Goal: Information Seeking & Learning: Learn about a topic

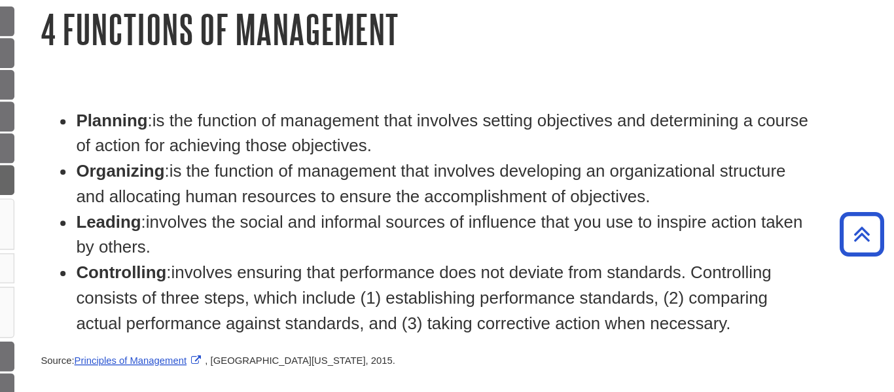
scroll to position [158, 0]
click at [564, 92] on span "is the function of management that involves setting objectives and determining …" at bounding box center [558, 99] width 543 height 33
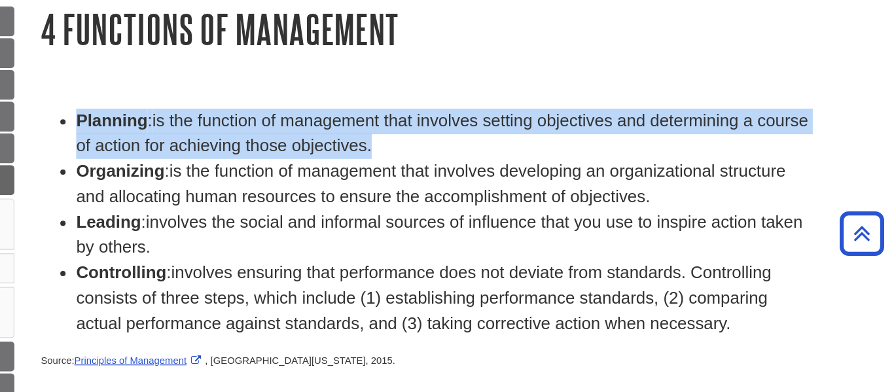
click at [564, 92] on span "is the function of management that involves setting objectives and determining …" at bounding box center [558, 99] width 543 height 33
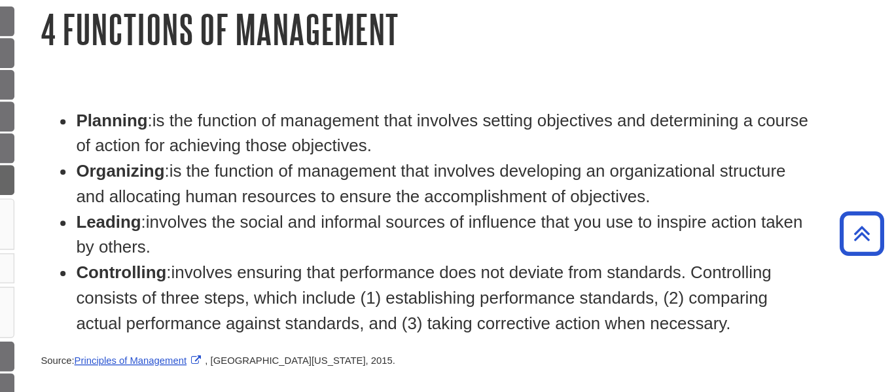
click at [564, 92] on span "is the function of management that involves setting objectives and determining …" at bounding box center [558, 99] width 543 height 33
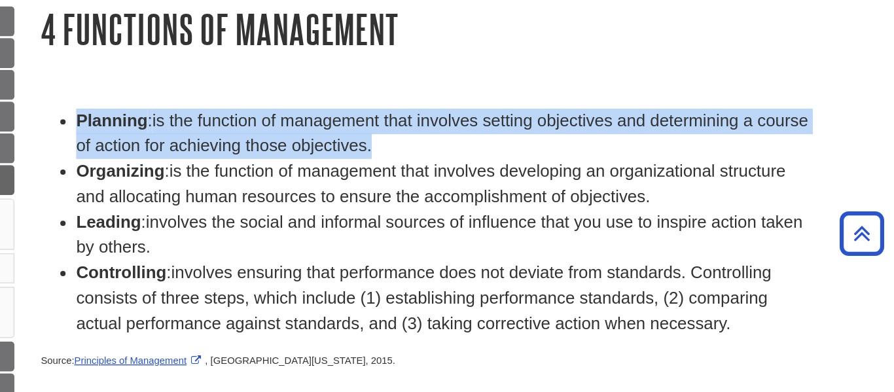
click at [564, 92] on span "is the function of management that involves setting objectives and determining …" at bounding box center [558, 99] width 543 height 33
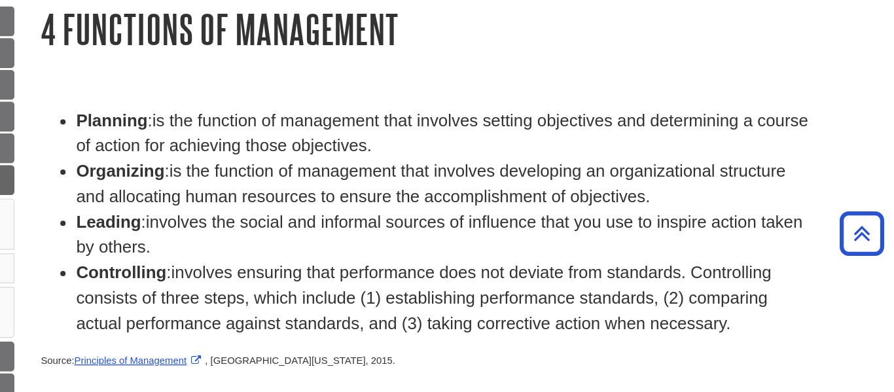
click at [564, 92] on span "is the function of management that involves setting objectives and determining …" at bounding box center [558, 99] width 543 height 33
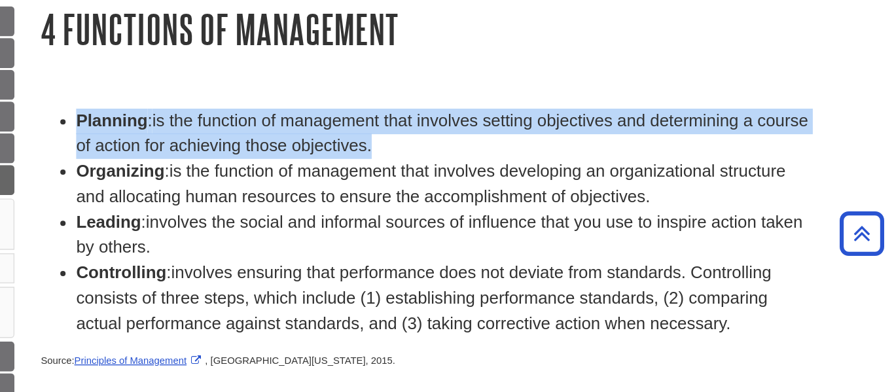
click at [522, 99] on li "Planning : is the function of management that involves setting objectives and d…" at bounding box center [558, 100] width 543 height 38
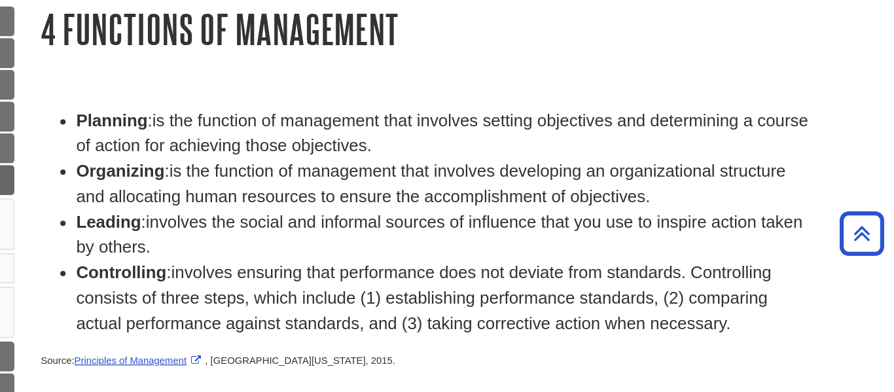
click at [530, 92] on span "is the function of management that involves setting objectives and determining …" at bounding box center [558, 99] width 543 height 33
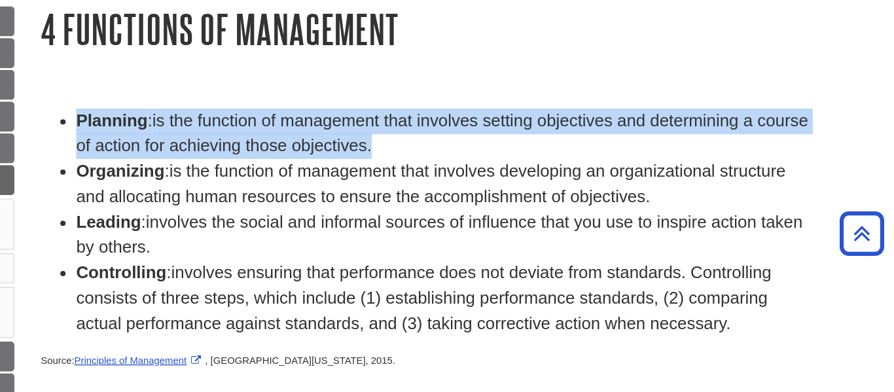
click at [530, 92] on span "is the function of management that involves setting objectives and determining …" at bounding box center [558, 99] width 543 height 33
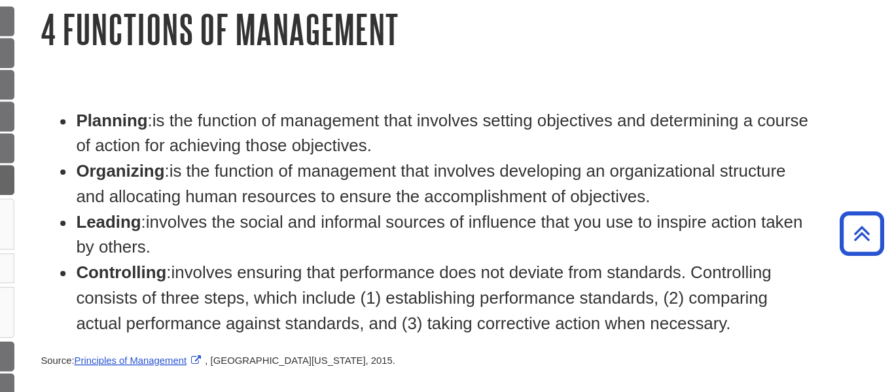
click at [530, 92] on span "is the function of management that involves setting objectives and determining …" at bounding box center [558, 99] width 543 height 33
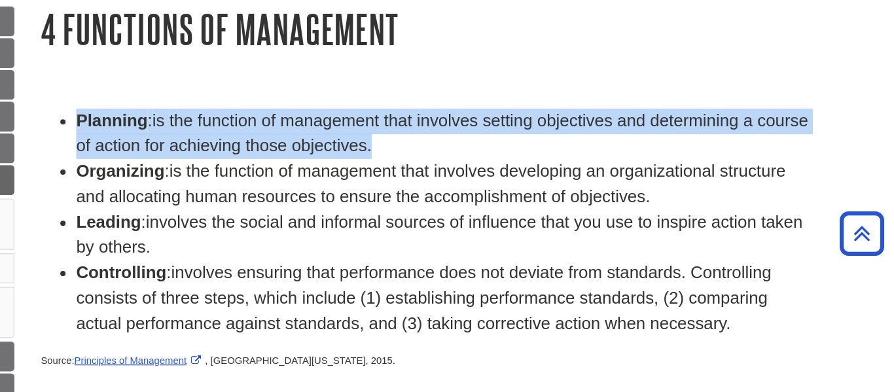
click at [530, 92] on span "is the function of management that involves setting objectives and determining …" at bounding box center [558, 99] width 543 height 33
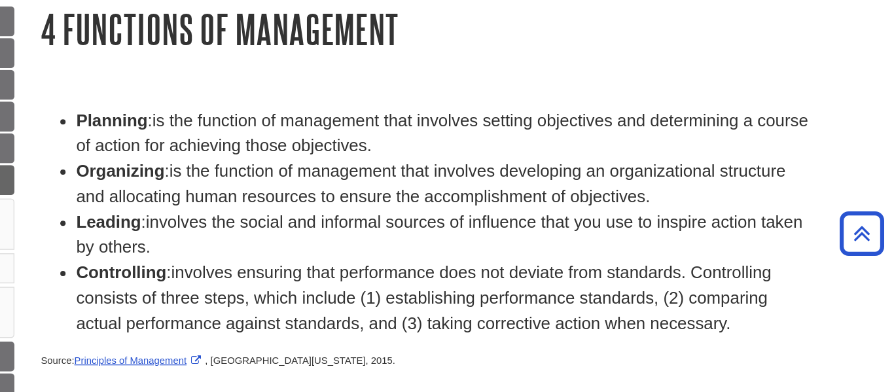
click at [530, 92] on span "is the function of management that involves setting objectives and determining …" at bounding box center [558, 99] width 543 height 33
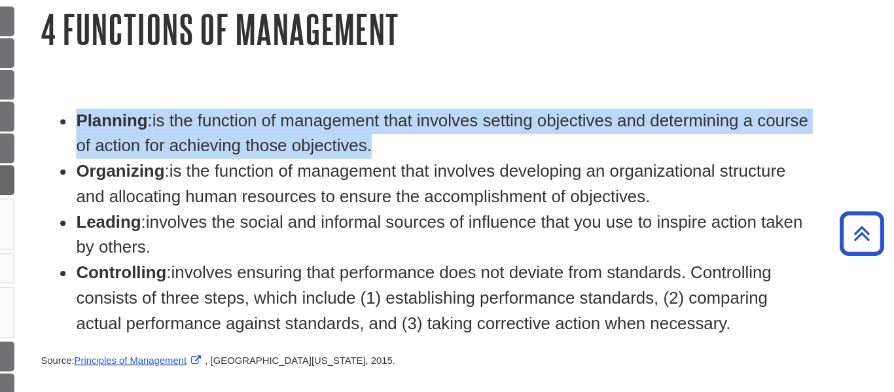
click at [530, 92] on span "is the function of management that involves setting objectives and determining …" at bounding box center [558, 99] width 543 height 33
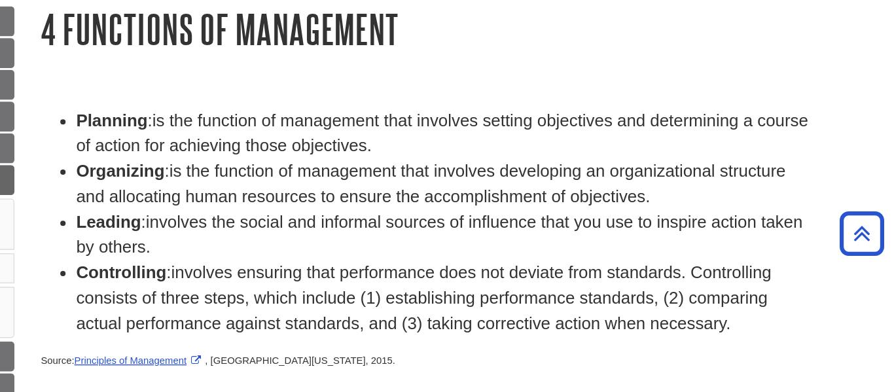
click at [530, 92] on span "is the function of management that involves setting objectives and determining …" at bounding box center [558, 99] width 543 height 33
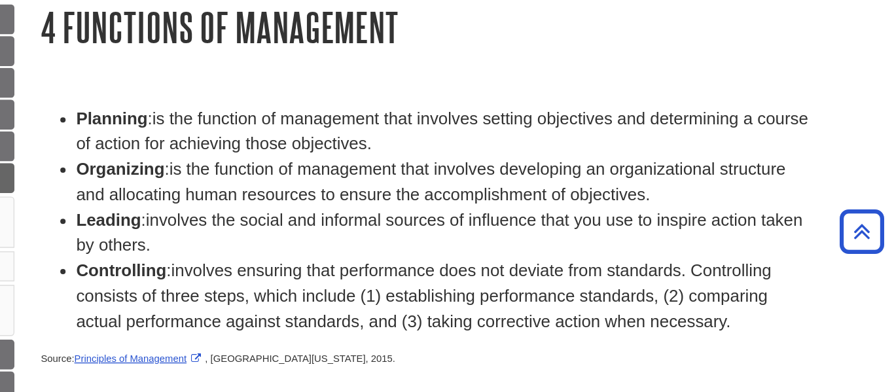
click at [508, 146] on span "is the function of management that involves developing an organizational struct…" at bounding box center [550, 136] width 526 height 33
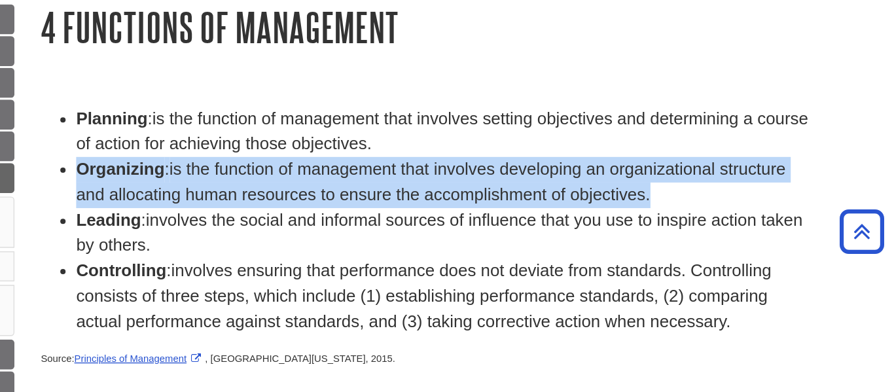
click at [508, 146] on span "is the function of management that involves developing an organizational struct…" at bounding box center [550, 136] width 526 height 33
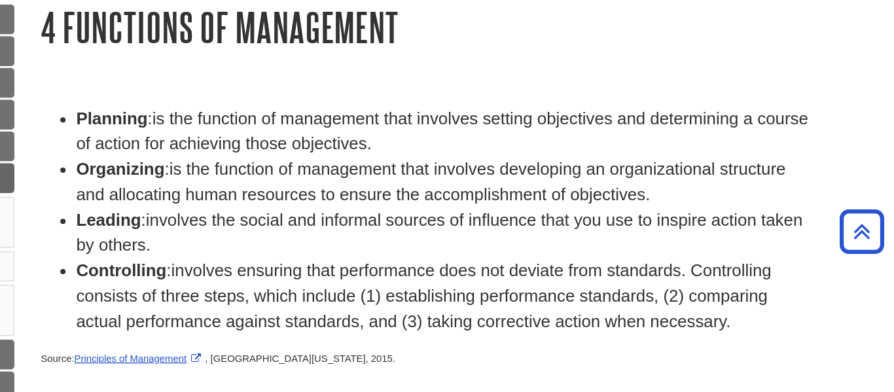
click at [508, 146] on span "is the function of management that involves developing an organizational struct…" at bounding box center [550, 136] width 526 height 33
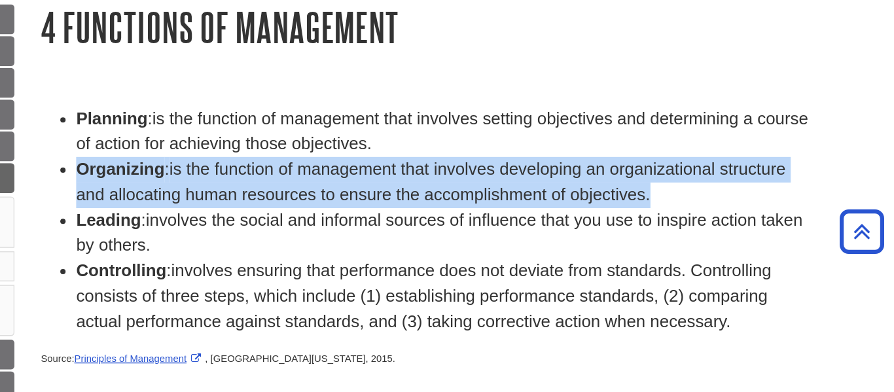
click at [594, 158] on li "Leading : involves the social and informal sources of influence that you use to…" at bounding box center [558, 175] width 543 height 38
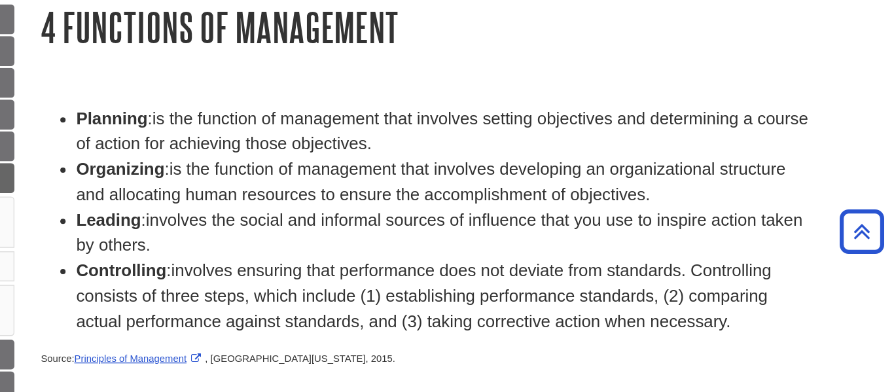
click at [642, 153] on span "is the function of management that involves developing an organizational struct…" at bounding box center [550, 136] width 526 height 33
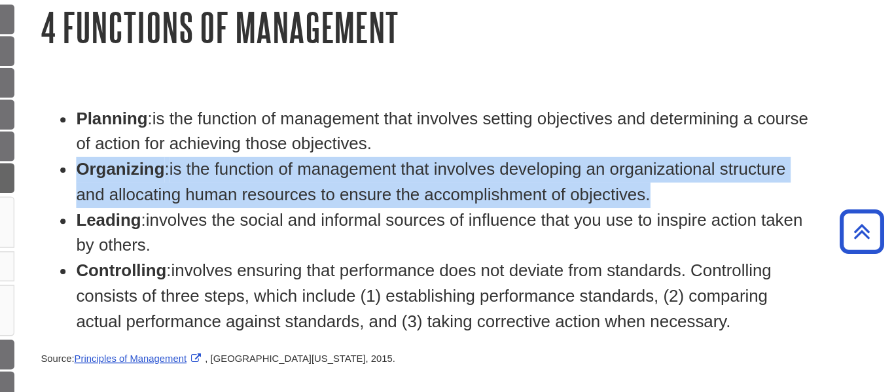
click at [642, 153] on span "is the function of management that involves developing an organizational struct…" at bounding box center [550, 136] width 526 height 33
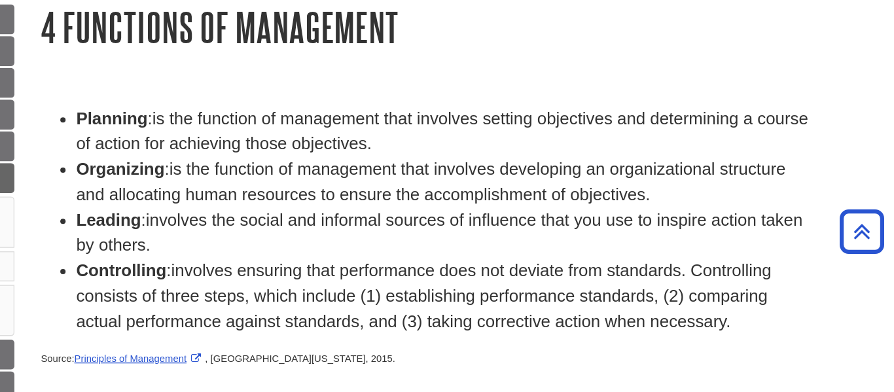
click at [642, 153] on span "is the function of management that involves developing an organizational struct…" at bounding box center [550, 136] width 526 height 33
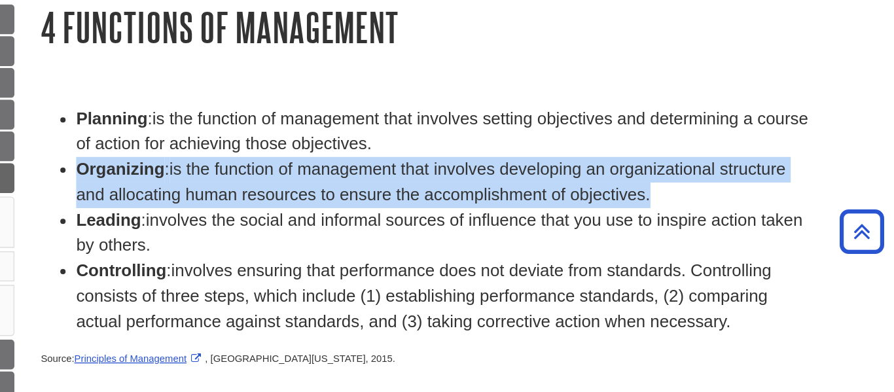
click at [642, 153] on span "is the function of management that involves developing an organizational struct…" at bounding box center [550, 136] width 526 height 33
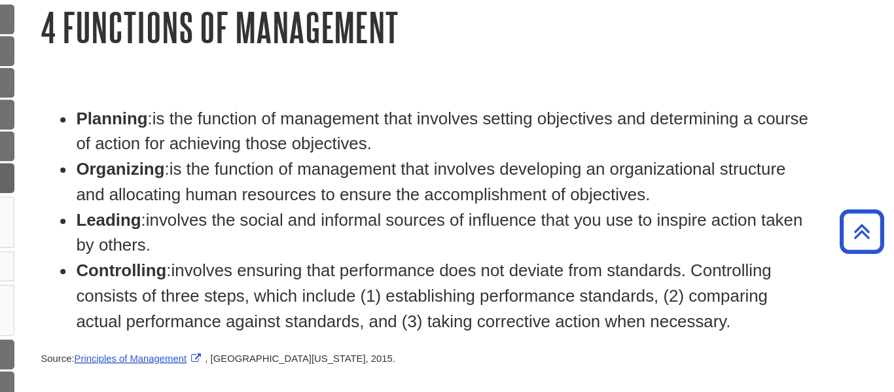
click at [642, 153] on span "is the function of management that involves developing an organizational struct…" at bounding box center [550, 136] width 526 height 33
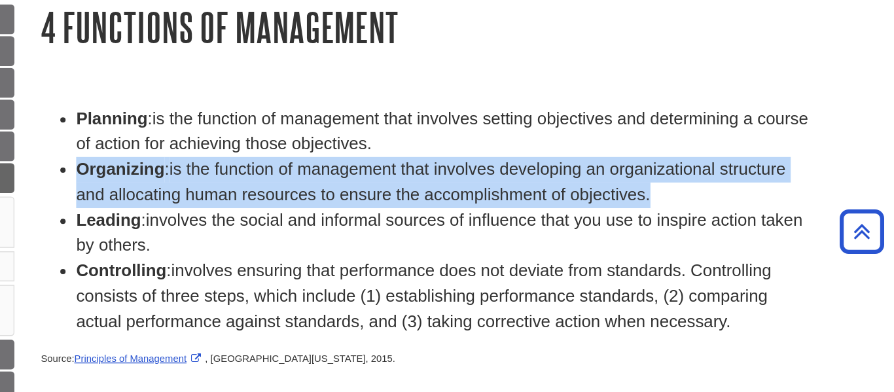
click at [642, 153] on span "is the function of management that involves developing an organizational struct…" at bounding box center [550, 136] width 526 height 33
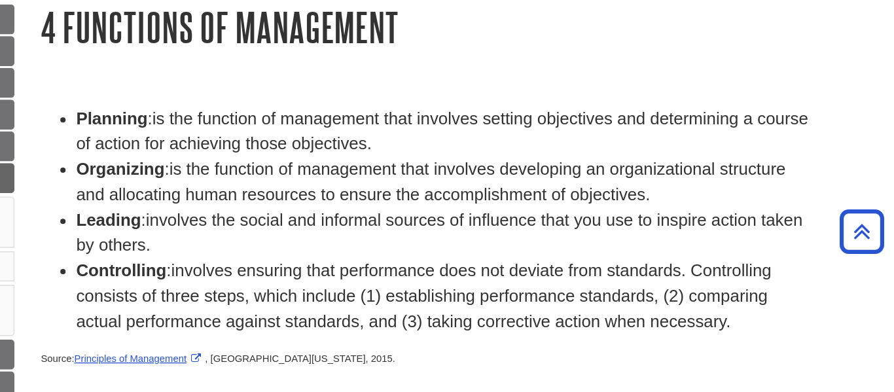
click at [642, 153] on span "is the function of management that involves developing an organizational struct…" at bounding box center [550, 136] width 526 height 33
click at [416, 173] on span "involves the social and informal sources of influence that you use to inspire a…" at bounding box center [556, 174] width 539 height 33
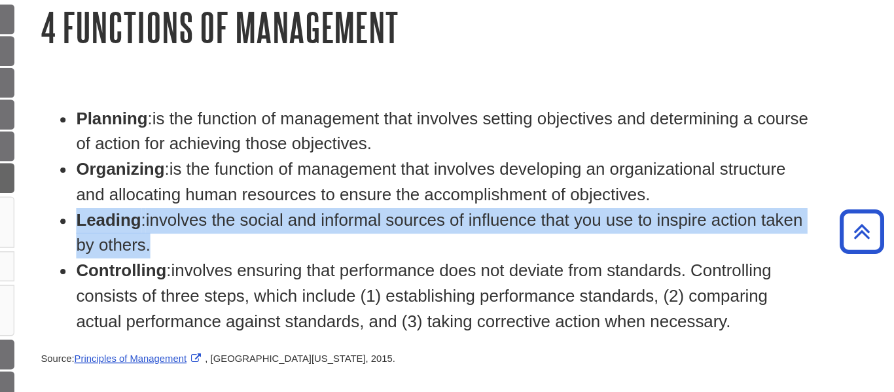
click at [416, 173] on span "involves the social and informal sources of influence that you use to inspire a…" at bounding box center [556, 174] width 539 height 33
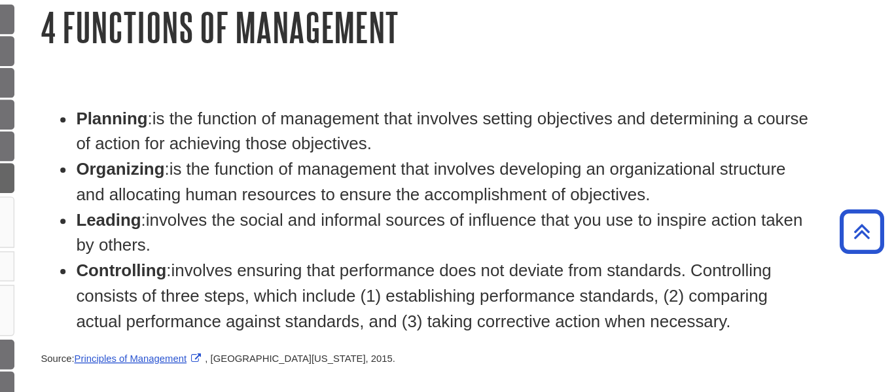
click at [480, 170] on span "involves the social and informal sources of influence that you use to inspire a…" at bounding box center [556, 174] width 539 height 33
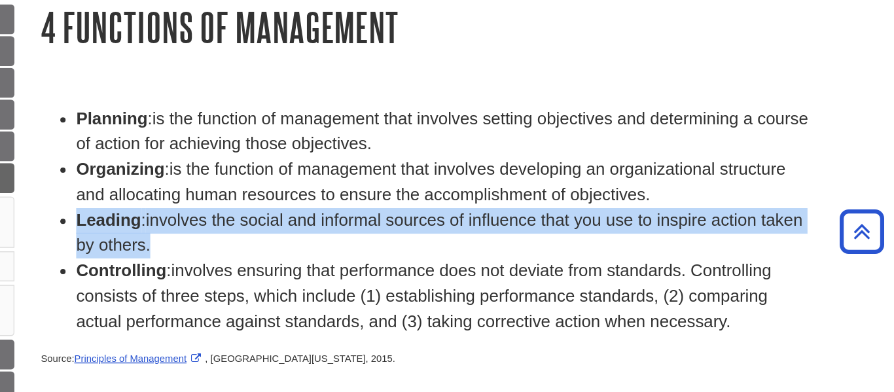
click at [480, 170] on span "involves the social and informal sources of influence that you use to inspire a…" at bounding box center [556, 174] width 539 height 33
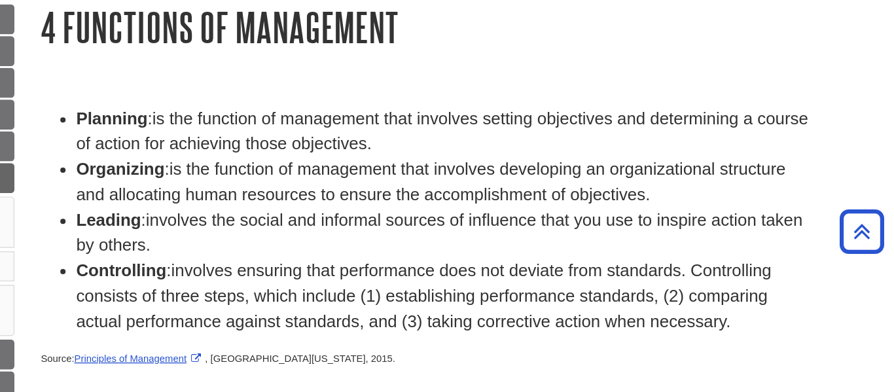
click at [480, 170] on span "involves the social and informal sources of influence that you use to inspire a…" at bounding box center [556, 174] width 539 height 33
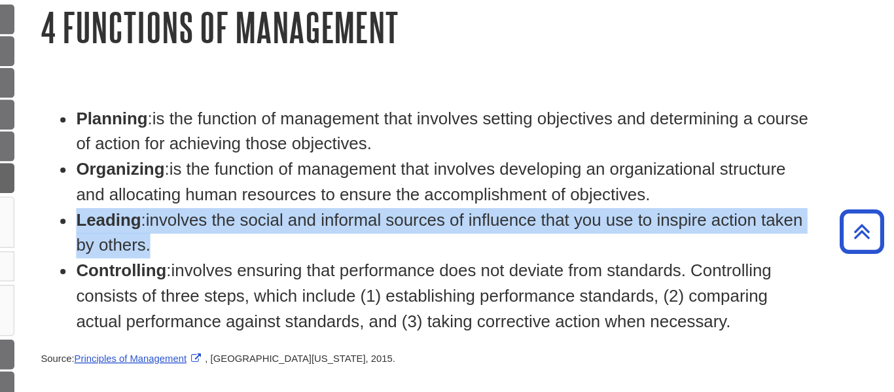
click at [480, 170] on span "involves the social and informal sources of influence that you use to inspire a…" at bounding box center [556, 174] width 539 height 33
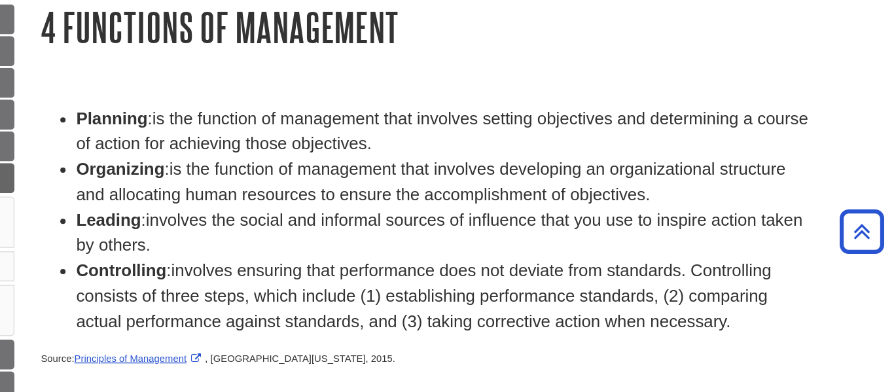
click at [480, 170] on span "involves the social and informal sources of influence that you use to inspire a…" at bounding box center [556, 174] width 539 height 33
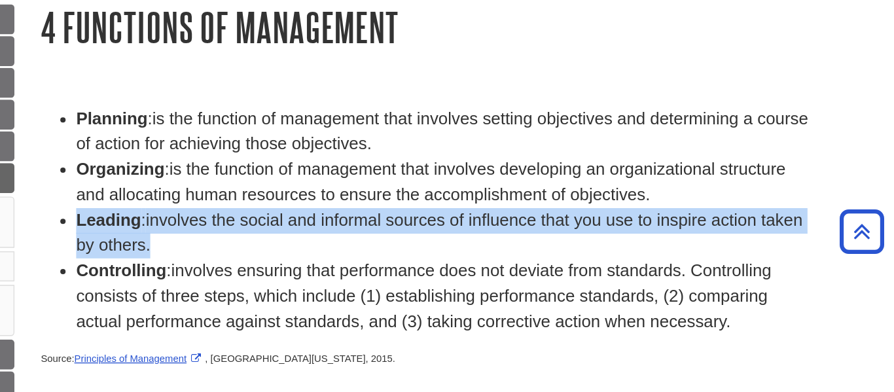
click at [486, 172] on span "involves the social and informal sources of influence that you use to inspire a…" at bounding box center [556, 174] width 539 height 33
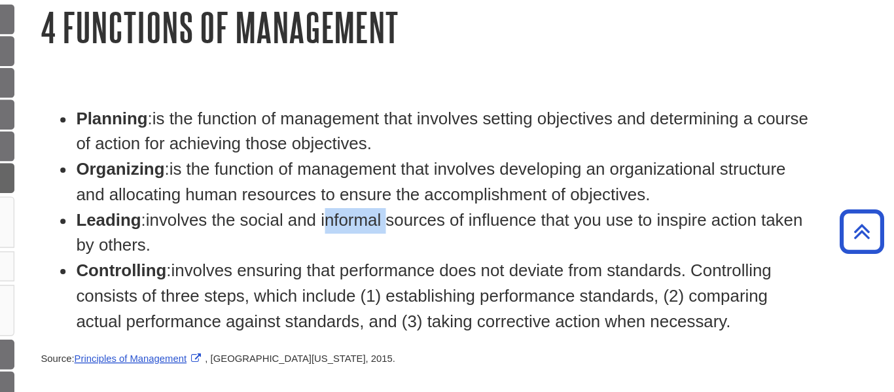
click at [486, 172] on span "involves the social and informal sources of influence that you use to inspire a…" at bounding box center [556, 174] width 539 height 33
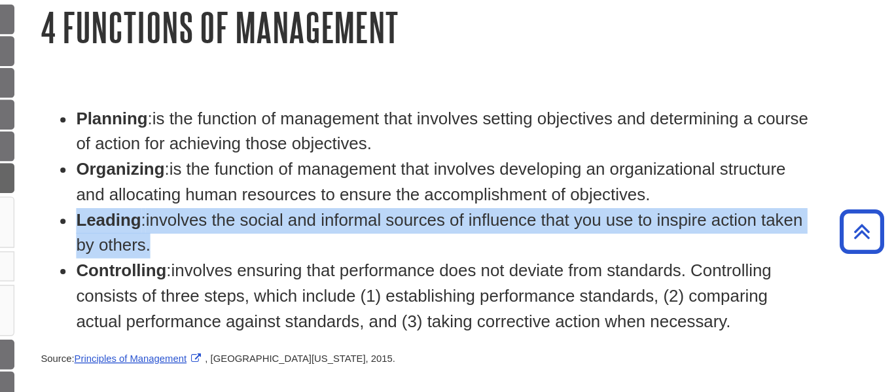
click at [486, 172] on span "involves the social and informal sources of influence that you use to inspire a…" at bounding box center [556, 174] width 539 height 33
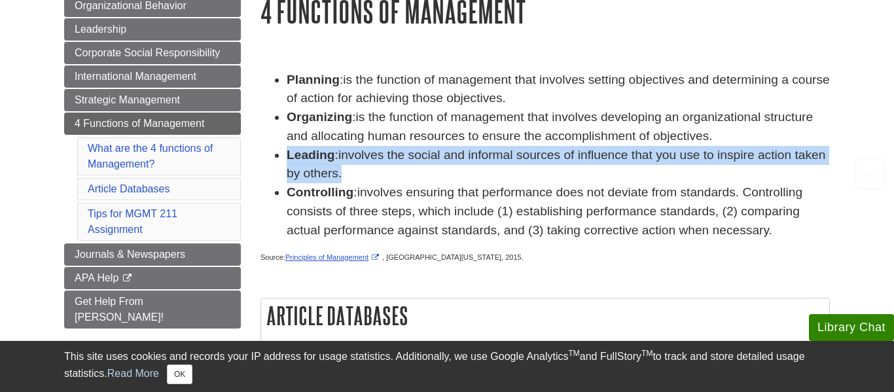
scroll to position [172, 0]
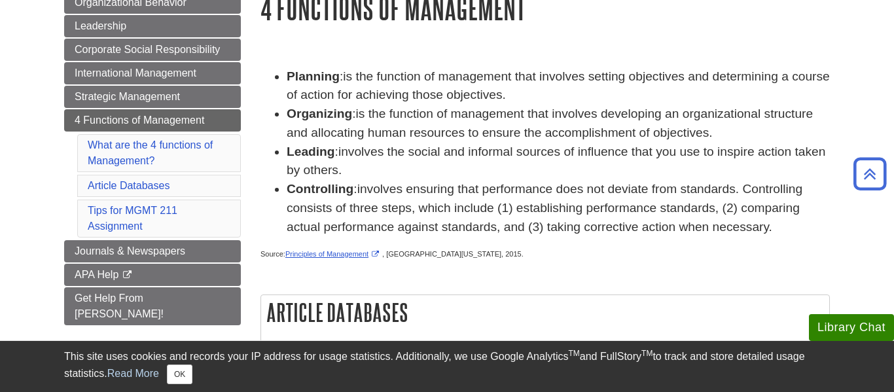
click at [515, 213] on span "involves ensuring that performance does not deviate from standards. Controlling…" at bounding box center [545, 208] width 516 height 52
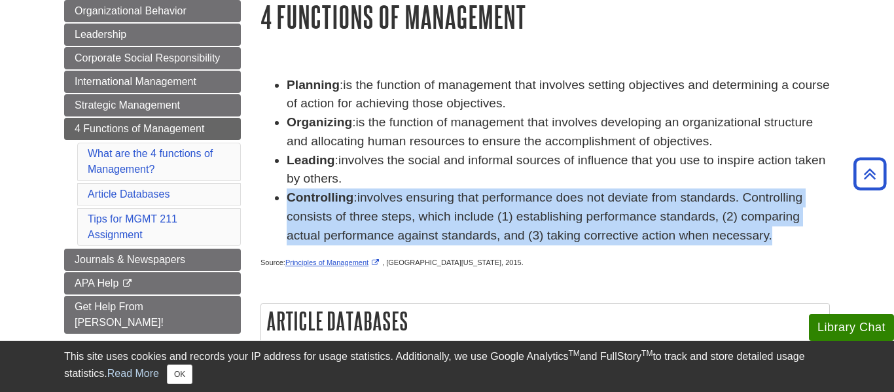
scroll to position [164, 0]
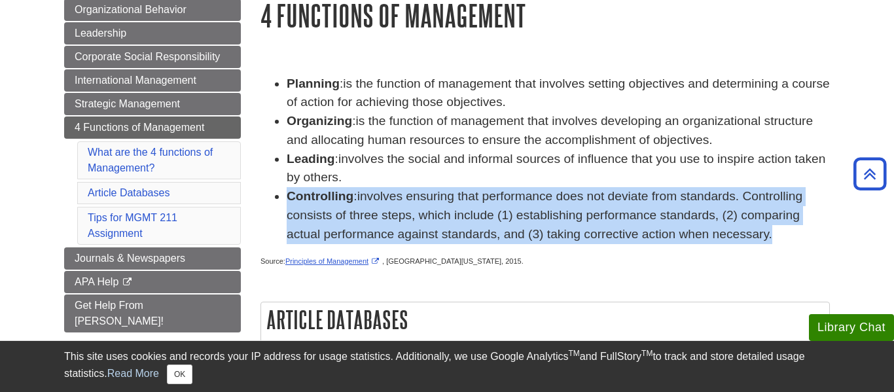
click at [454, 213] on span "involves ensuring that performance does not deviate from standards. Controlling…" at bounding box center [545, 215] width 516 height 52
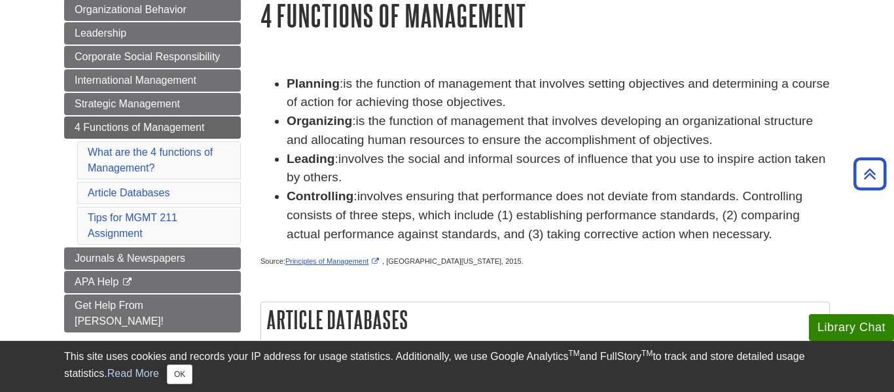
click at [454, 213] on span "involves ensuring that performance does not deviate from standards. Controlling…" at bounding box center [545, 215] width 516 height 52
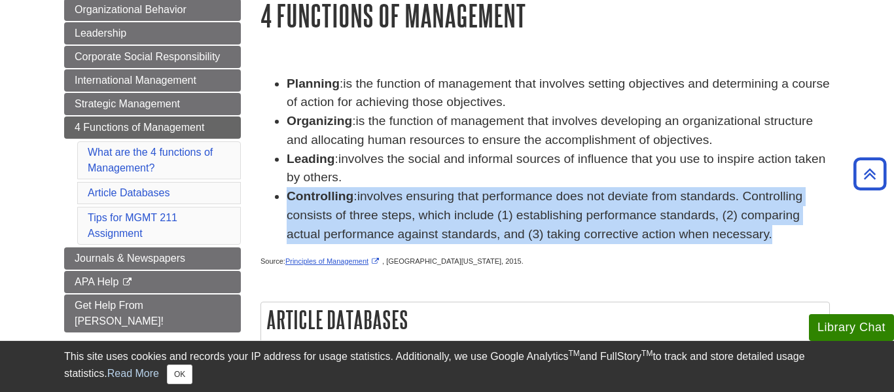
click at [592, 197] on span "involves ensuring that performance does not deviate from standards. Controlling…" at bounding box center [545, 215] width 516 height 52
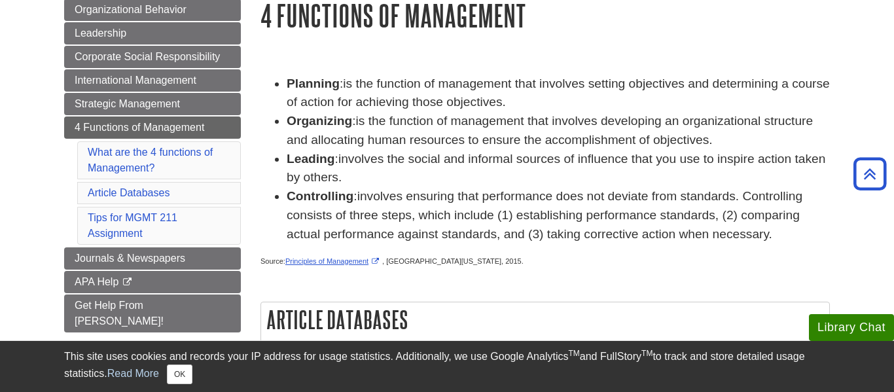
click at [592, 197] on span "involves ensuring that performance does not deviate from standards. Controlling…" at bounding box center [545, 215] width 516 height 52
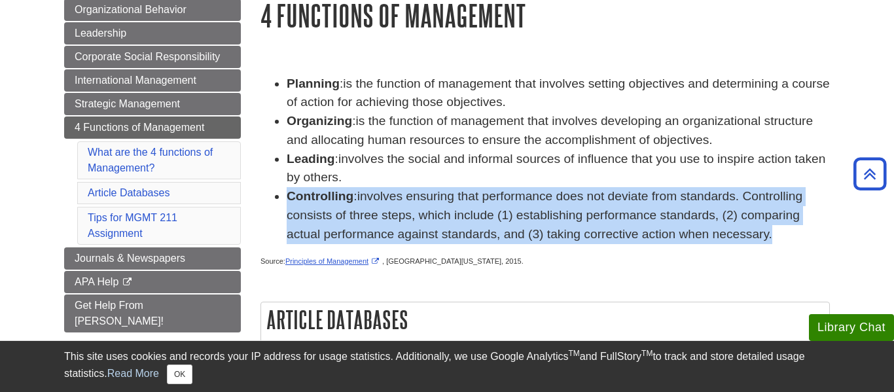
click at [592, 197] on span "involves ensuring that performance does not deviate from standards. Controlling…" at bounding box center [545, 215] width 516 height 52
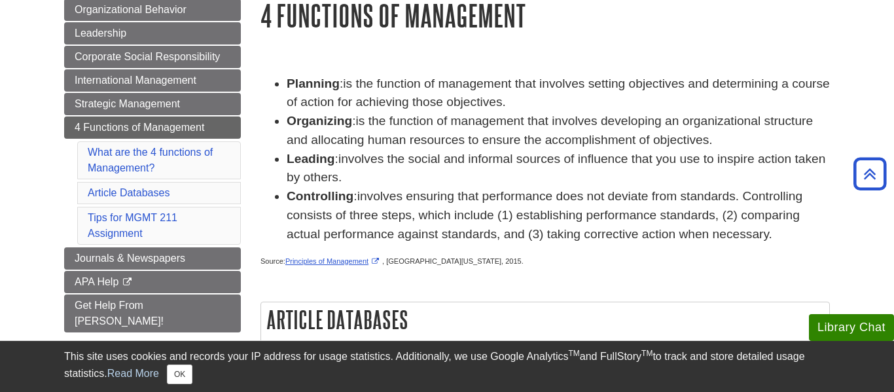
click at [592, 197] on span "involves ensuring that performance does not deviate from standards. Controlling…" at bounding box center [545, 215] width 516 height 52
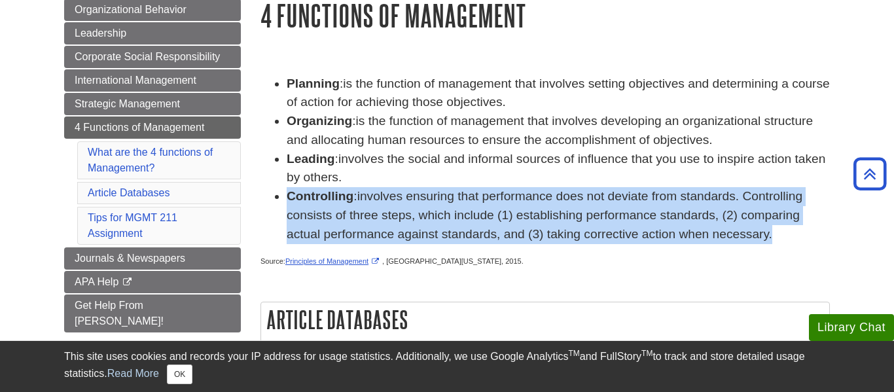
click at [592, 197] on span "involves ensuring that performance does not deviate from standards. Controlling…" at bounding box center [545, 215] width 516 height 52
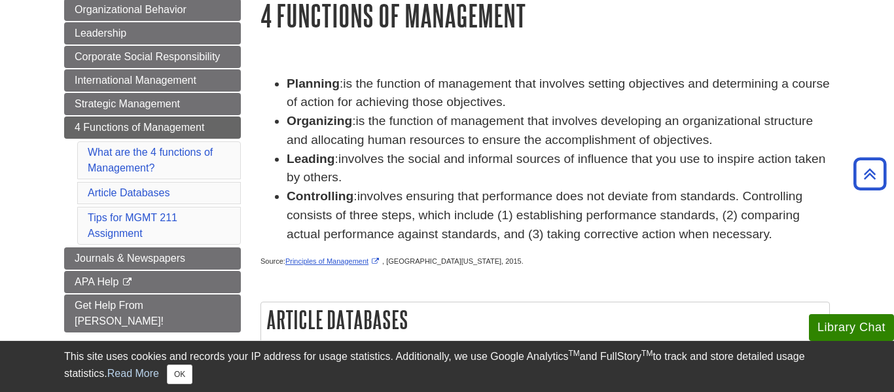
click at [592, 197] on span "involves ensuring that performance does not deviate from standards. Controlling…" at bounding box center [545, 215] width 516 height 52
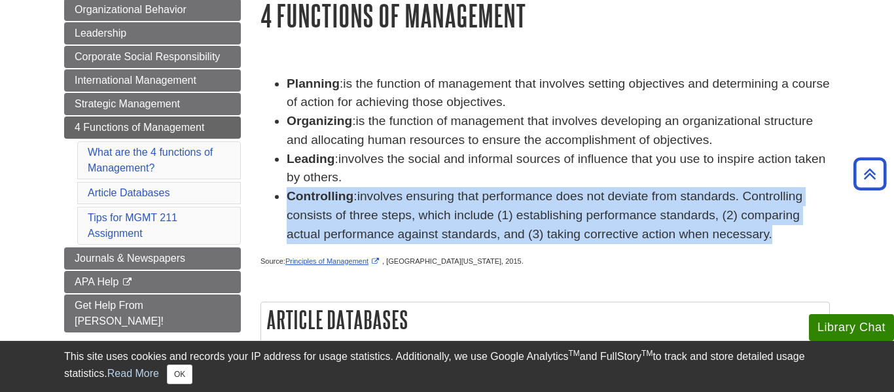
click at [592, 197] on span "involves ensuring that performance does not deviate from standards. Controlling…" at bounding box center [545, 215] width 516 height 52
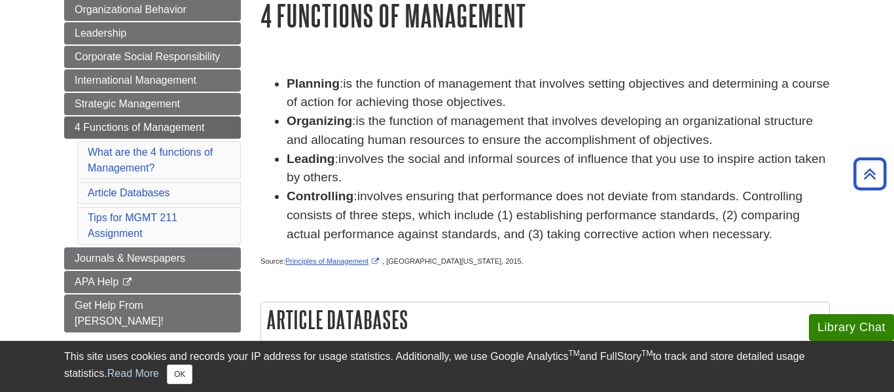
click at [592, 197] on span "involves ensuring that performance does not deviate from standards. Controlling…" at bounding box center [545, 215] width 516 height 52
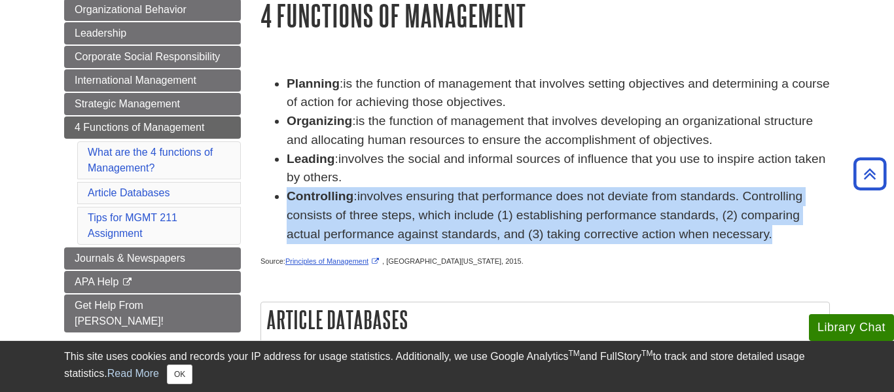
click at [504, 196] on span "involves ensuring that performance does not deviate from standards. Controlling…" at bounding box center [545, 215] width 516 height 52
